Goal: Task Accomplishment & Management: Manage account settings

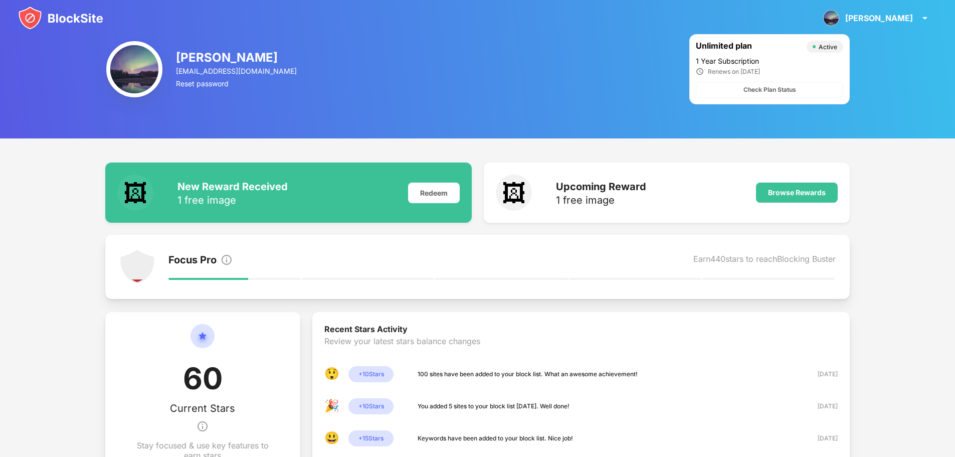
click at [76, 11] on img at bounding box center [60, 18] width 85 height 24
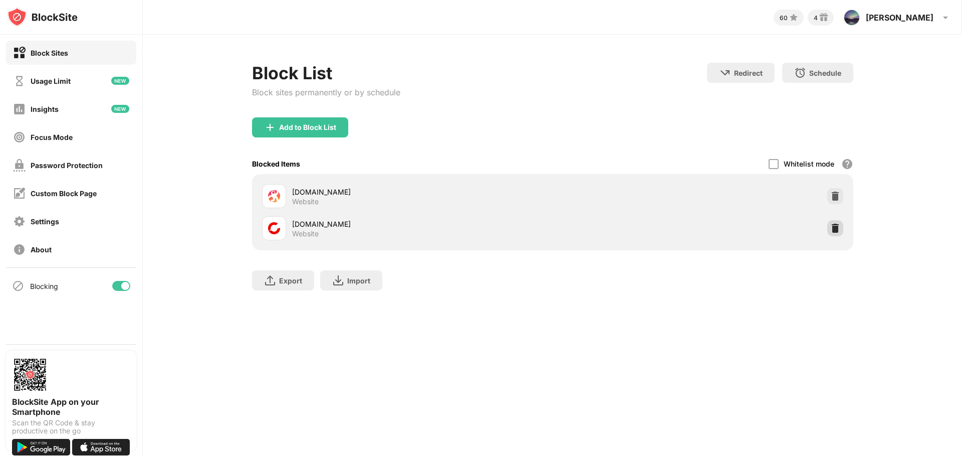
click at [829, 229] on div at bounding box center [836, 228] width 16 height 16
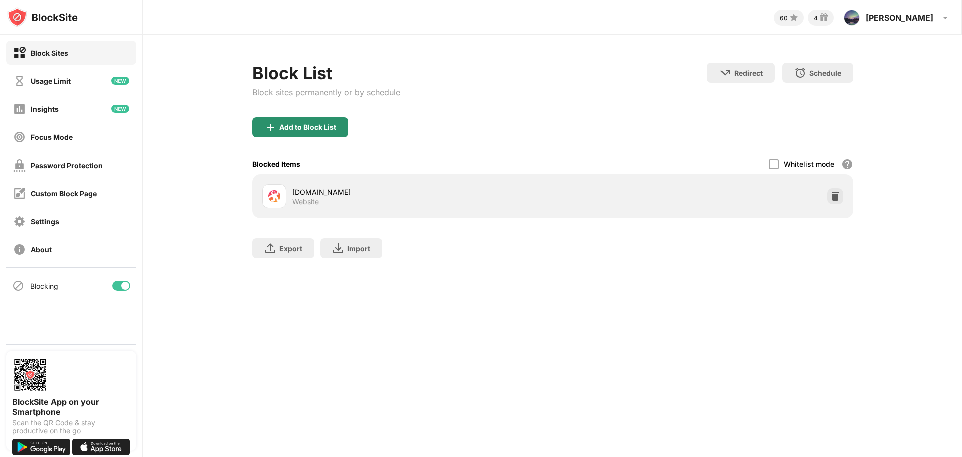
click at [314, 132] on div "Add to Block List" at bounding box center [300, 127] width 96 height 20
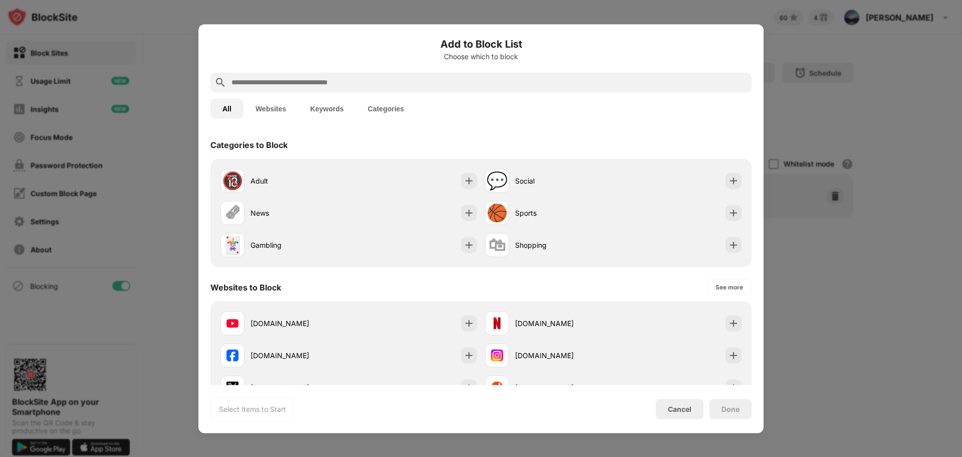
click at [385, 73] on div at bounding box center [481, 82] width 541 height 20
click at [389, 84] on input "text" at bounding box center [489, 82] width 517 height 12
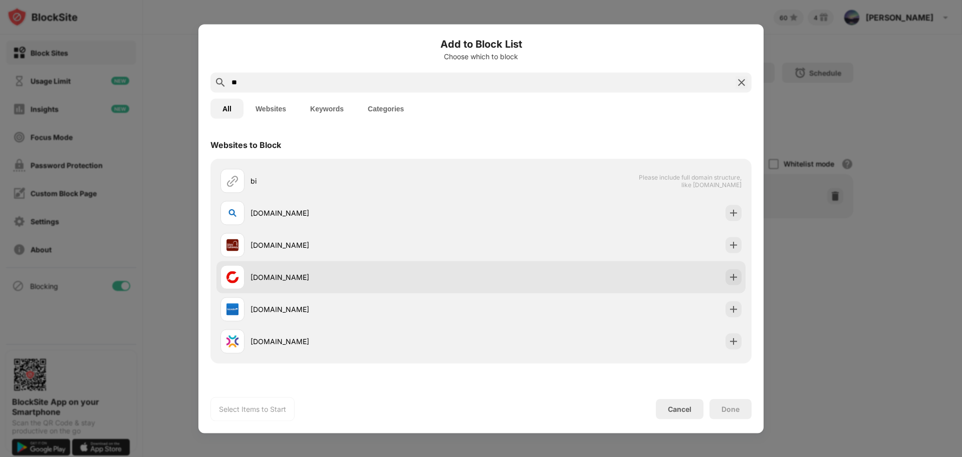
type input "**"
click at [306, 275] on div "[DOMAIN_NAME]" at bounding box center [366, 277] width 231 height 11
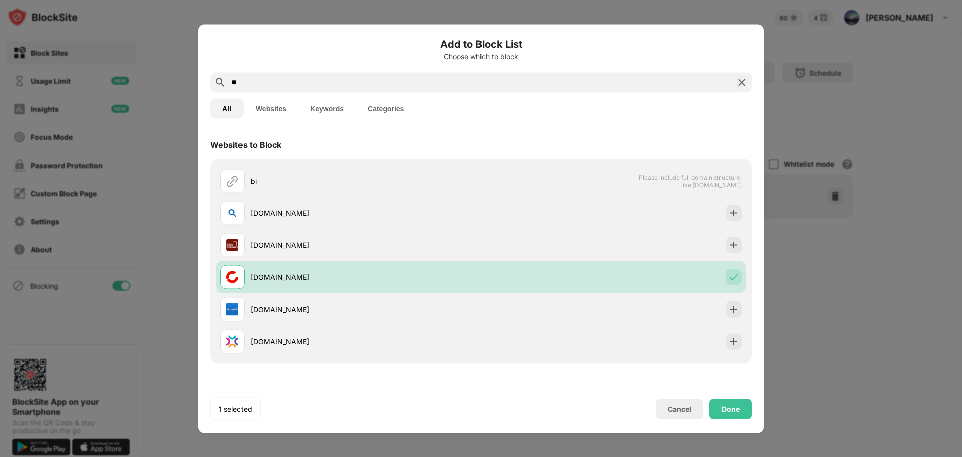
click at [723, 433] on div at bounding box center [481, 228] width 962 height 457
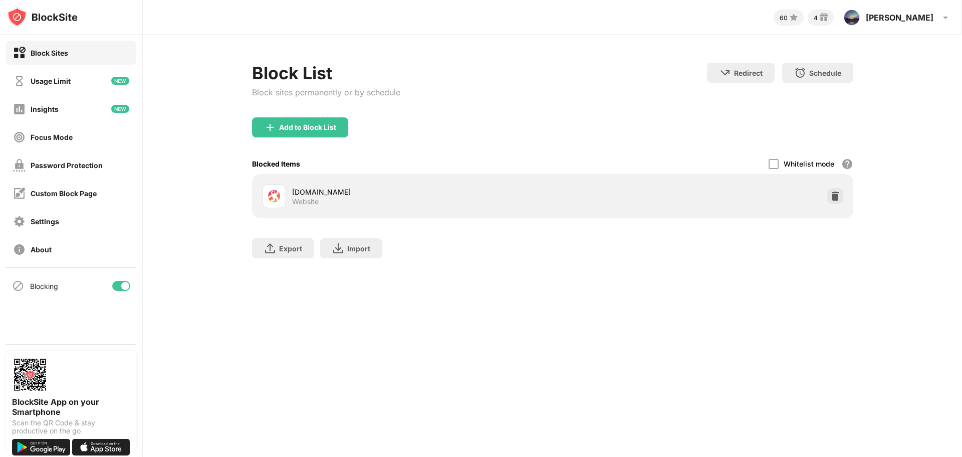
click at [736, 414] on div "Done" at bounding box center [731, 408] width 42 height 20
click at [298, 115] on div "Block List Block sites permanently or by schedule" at bounding box center [326, 90] width 148 height 55
click at [301, 117] on div "Add to Block List" at bounding box center [300, 127] width 96 height 20
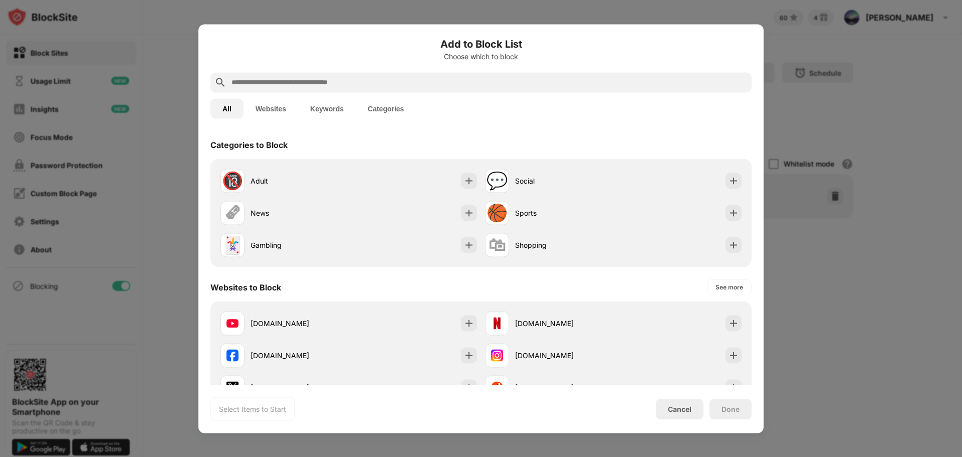
click at [321, 90] on div at bounding box center [481, 82] width 541 height 20
click at [326, 84] on input "text" at bounding box center [489, 82] width 517 height 12
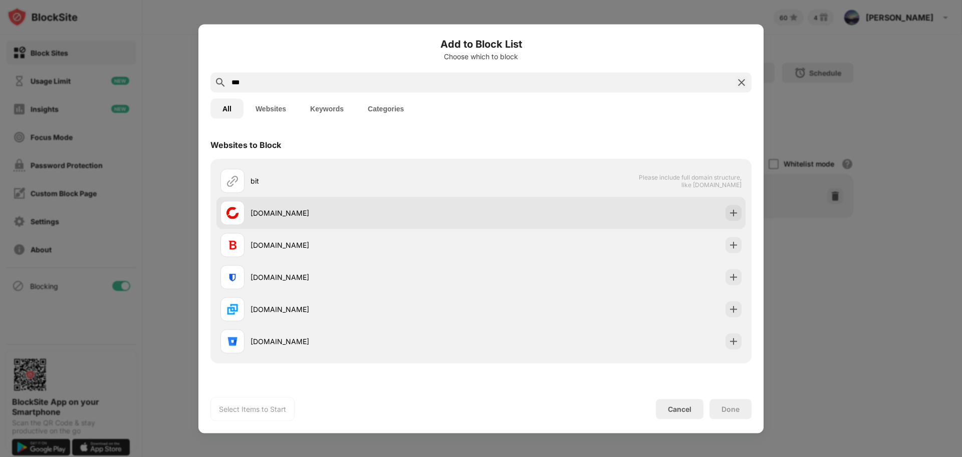
type input "***"
click at [328, 204] on div "[DOMAIN_NAME]" at bounding box center [351, 212] width 261 height 24
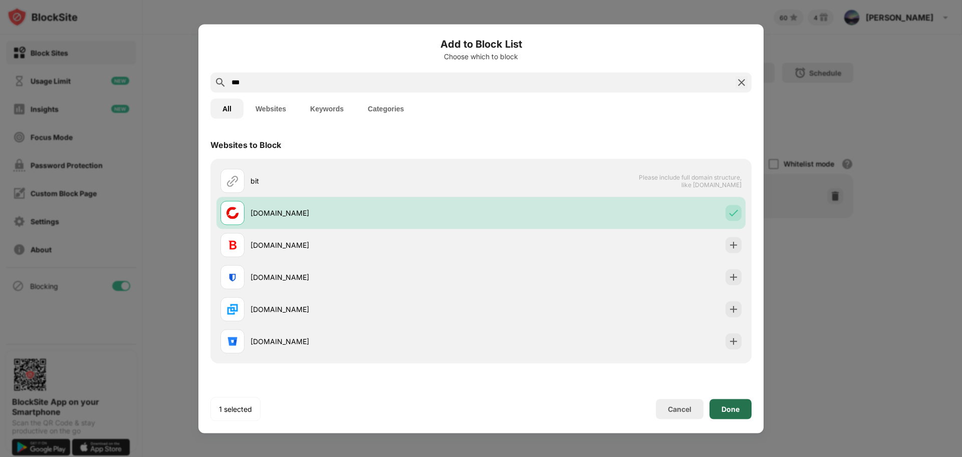
click at [733, 402] on div "Done" at bounding box center [731, 408] width 42 height 20
